Goal: Task Accomplishment & Management: Manage account settings

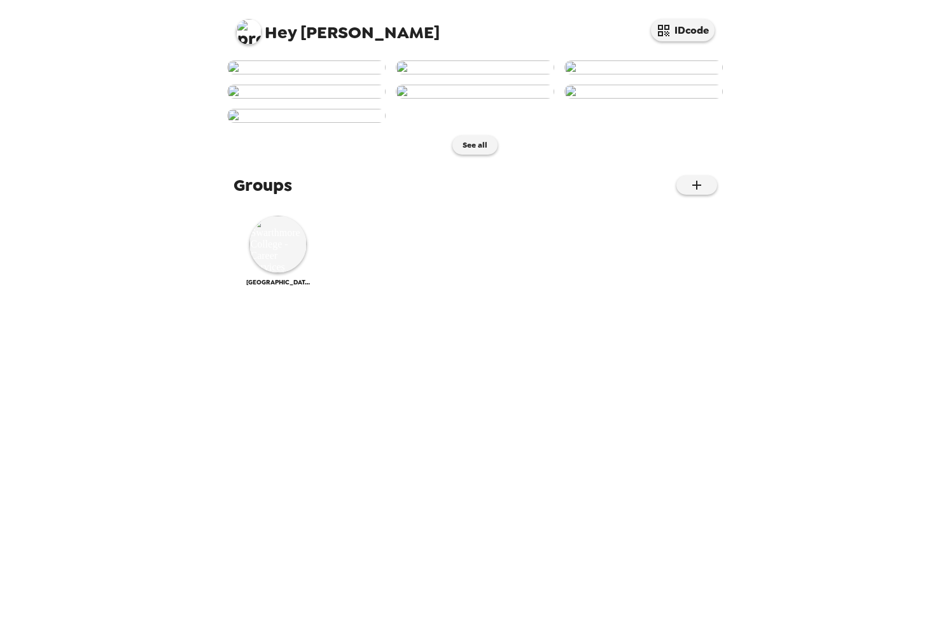
scroll to position [250, 0]
click at [282, 35] on span "Hey" at bounding box center [281, 32] width 32 height 23
